Goal: Task Accomplishment & Management: Manage account settings

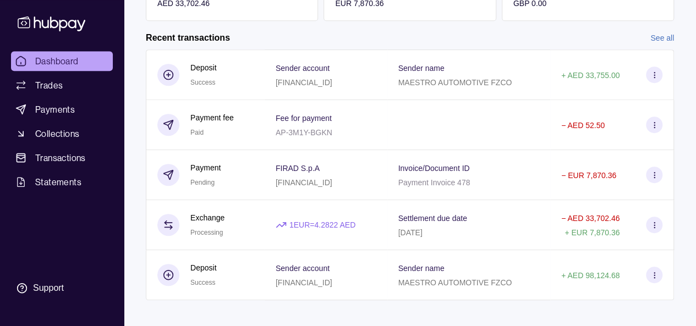
scroll to position [257, 0]
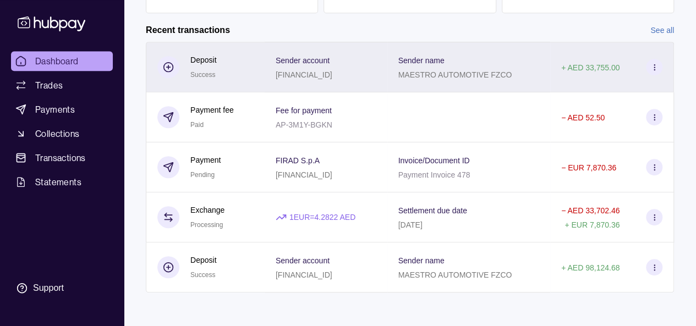
click at [653, 69] on icon at bounding box center [654, 67] width 8 height 8
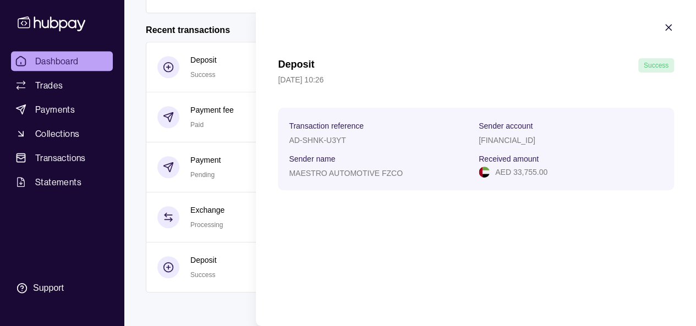
click at [666, 28] on icon "button" at bounding box center [668, 27] width 11 height 11
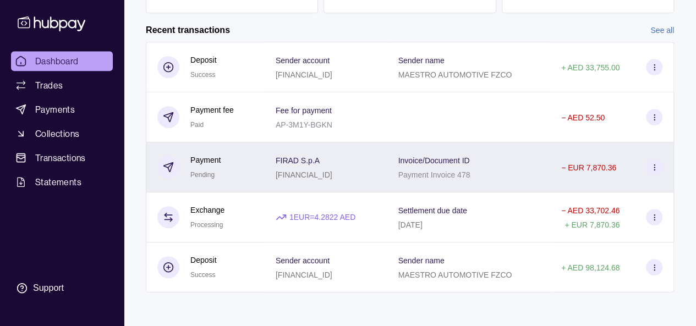
click at [606, 171] on p "− EUR 7,870.36" at bounding box center [588, 167] width 55 height 9
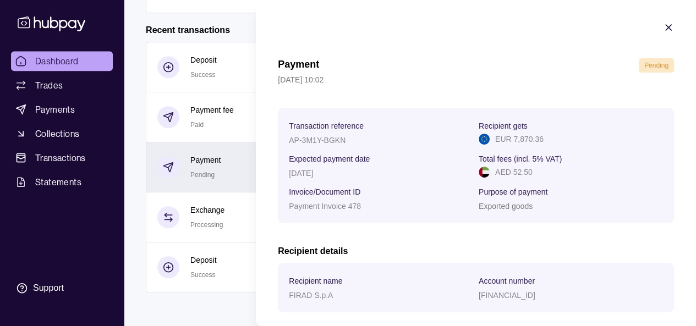
scroll to position [55, 0]
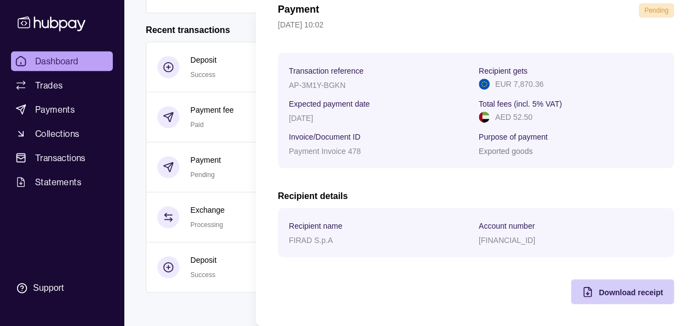
click at [628, 290] on span "Download receipt" at bounding box center [631, 292] width 64 height 9
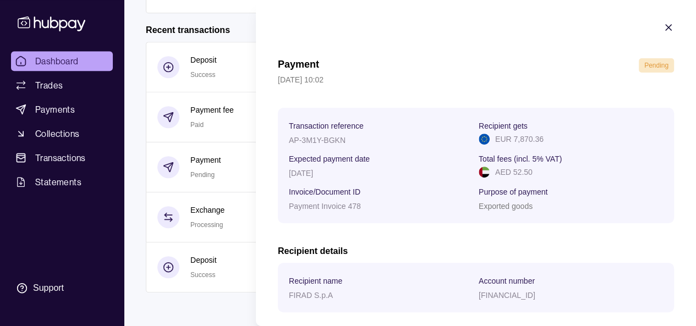
click at [663, 30] on icon "button" at bounding box center [668, 27] width 11 height 11
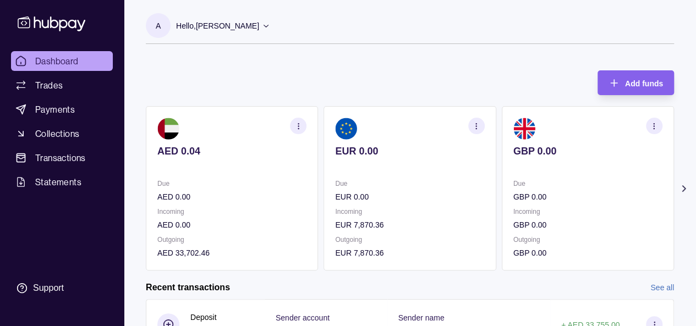
click at [234, 23] on p "Hello, [PERSON_NAME]" at bounding box center [217, 26] width 83 height 12
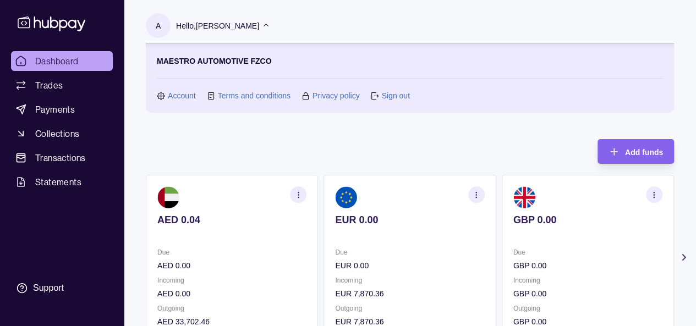
click at [398, 95] on link "Sign out" at bounding box center [395, 96] width 28 height 12
